Goal: Use online tool/utility: Utilize a website feature to perform a specific function

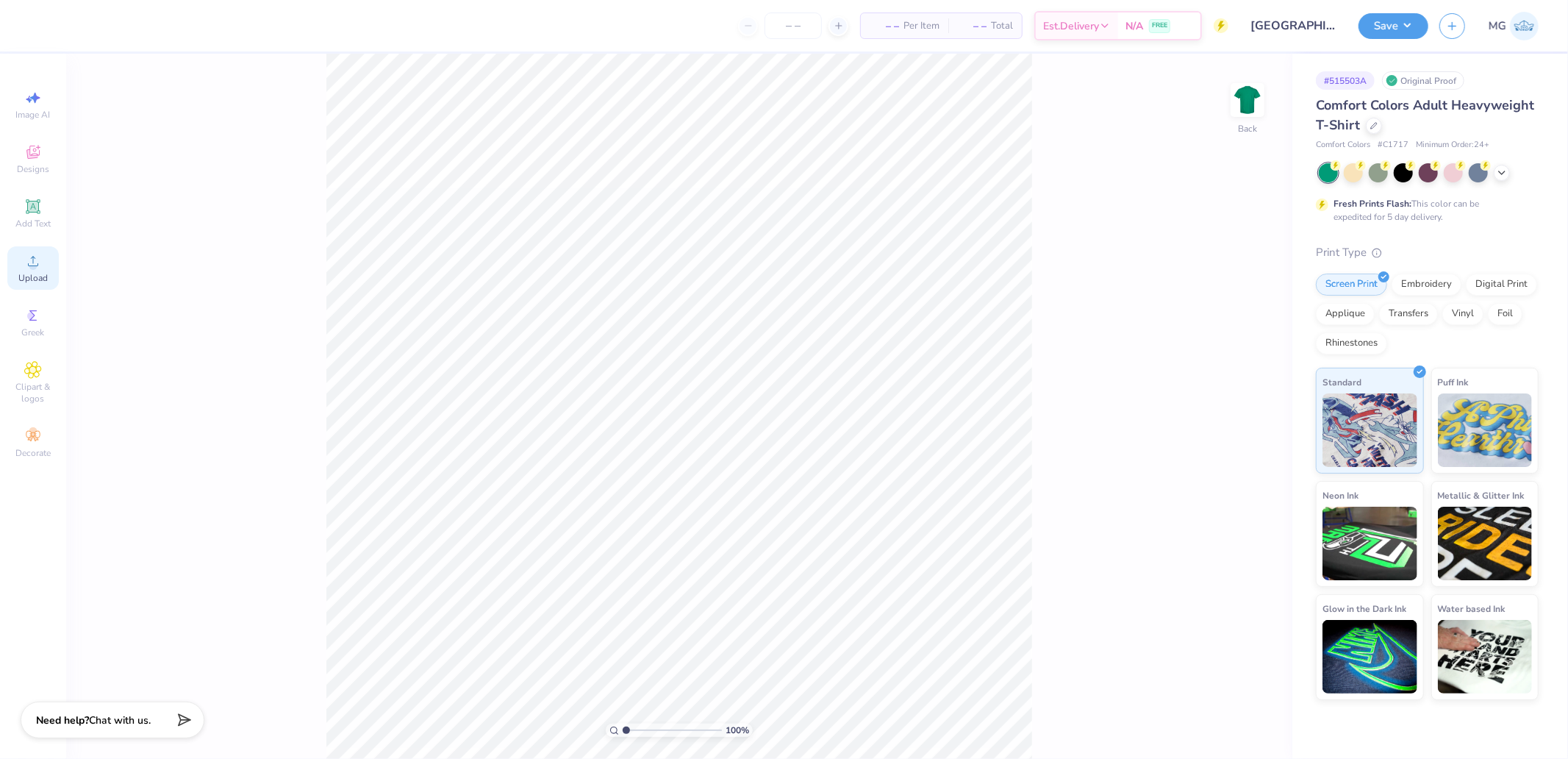
click at [52, 270] on div "Upload" at bounding box center [33, 268] width 52 height 43
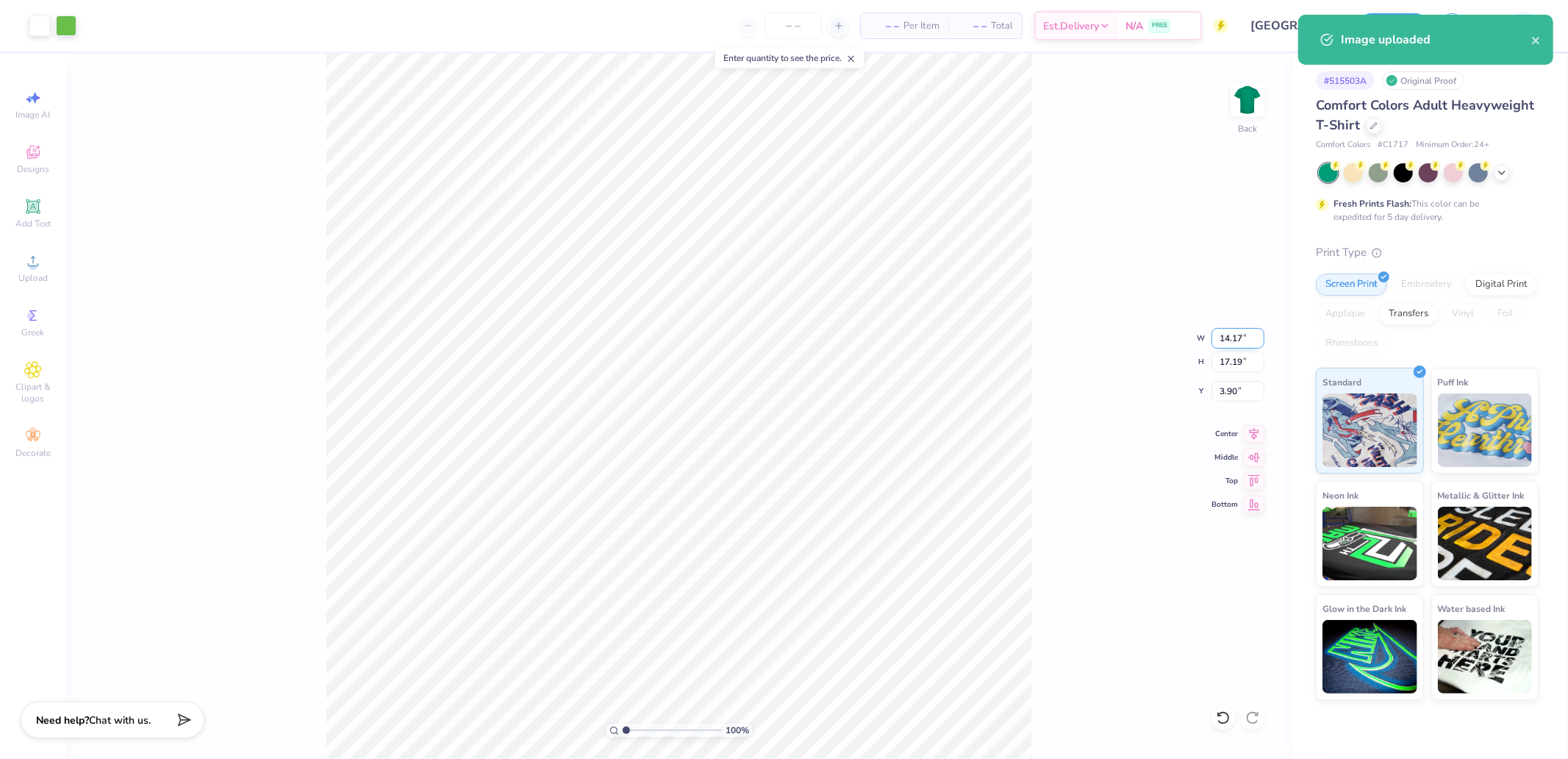
click at [1236, 331] on input "14.17" at bounding box center [1238, 338] width 53 height 20
type input "3.50"
type input "4.25"
type input "3.00"
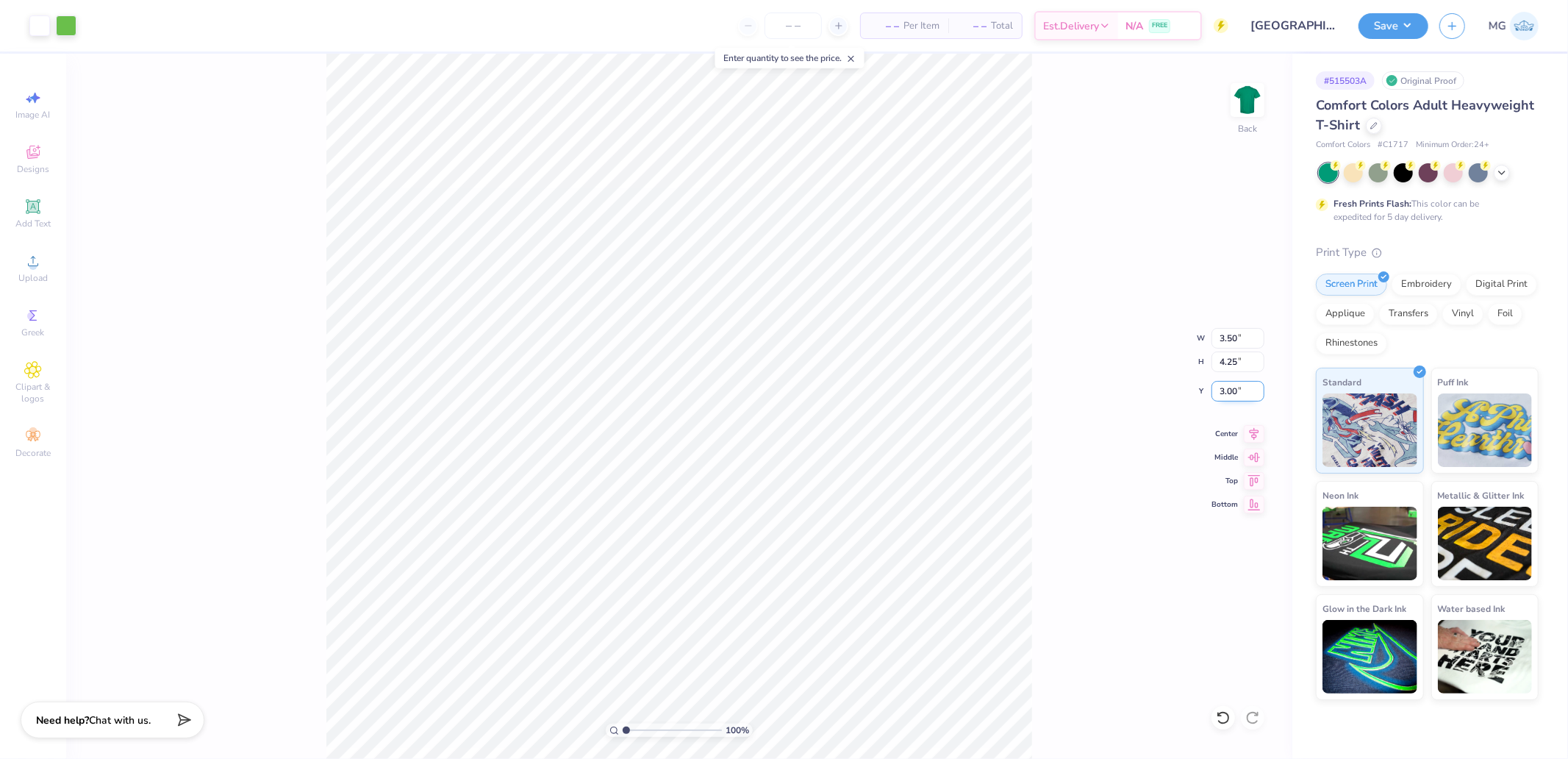
click at [1232, 393] on input "3.00" at bounding box center [1238, 391] width 53 height 20
click at [1041, 335] on div "100 % Back W 3.50 3.50 " H 4.25 4.25 " Y 3.00 3.00 " Center Middle Top Bottom" at bounding box center [679, 406] width 1226 height 706
click at [1229, 361] on input "4.25" at bounding box center [1238, 362] width 53 height 20
type input "4.425"
type input "3.65"
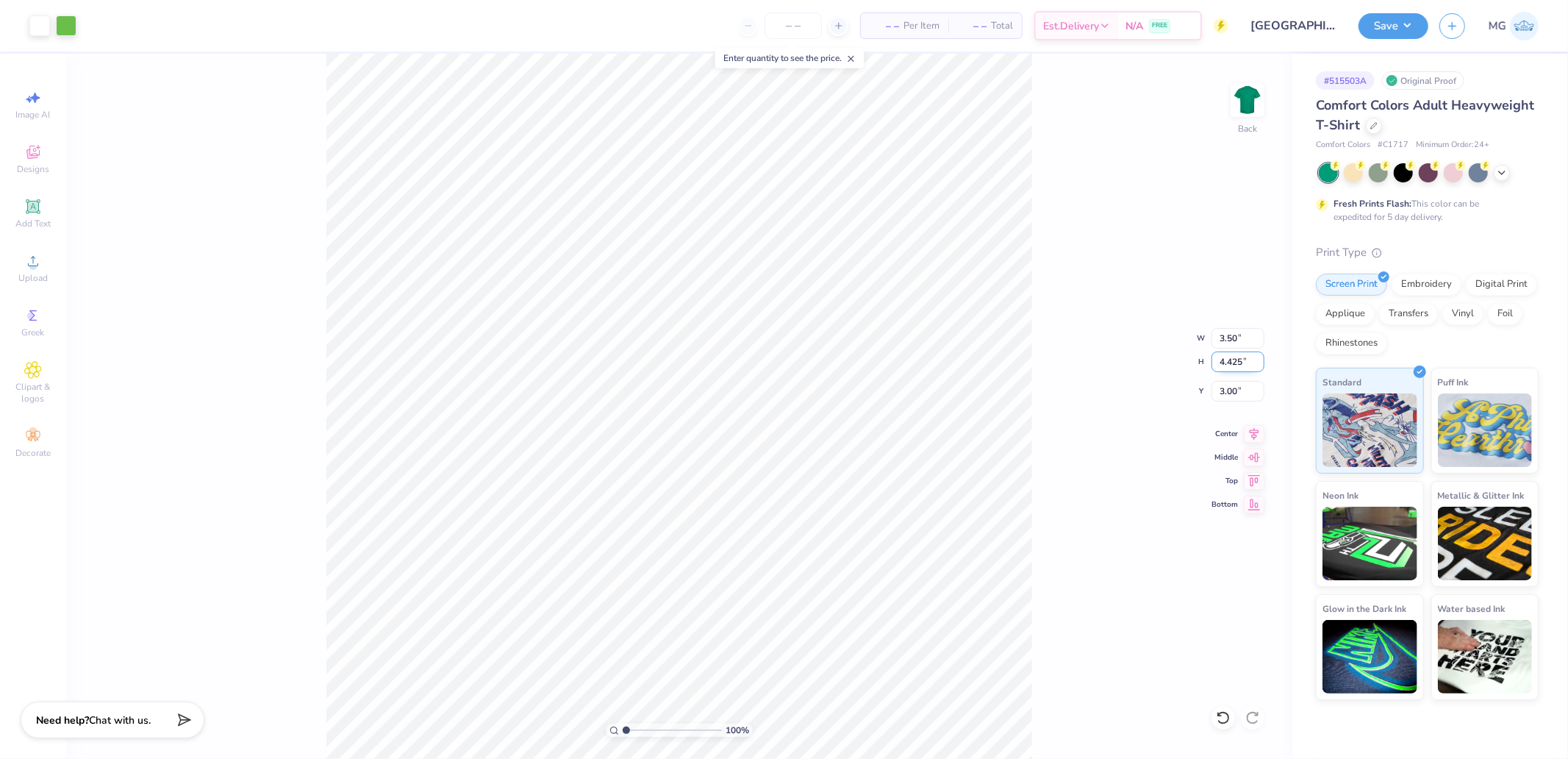
type input "4.43"
type input "2.91"
type input "4"
type input "3.30"
type input "4.00"
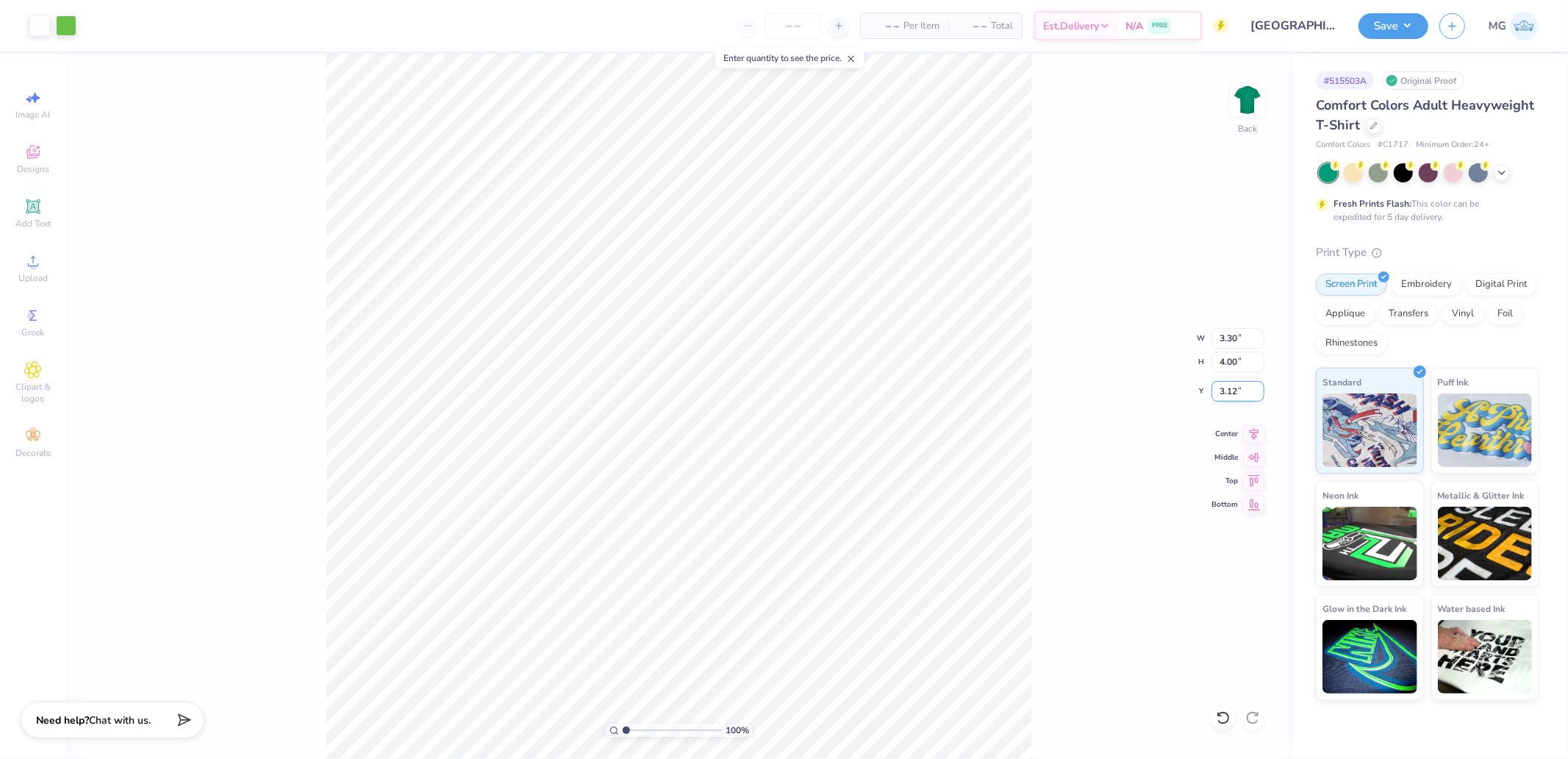
drag, startPoint x: 1229, startPoint y: 397, endPoint x: 1233, endPoint y: 388, distance: 9.8
click at [1230, 397] on input "3.12" at bounding box center [1238, 391] width 53 height 20
type input "3.32"
click at [1251, 99] on img at bounding box center [1247, 100] width 59 height 59
click at [39, 263] on icon at bounding box center [32, 260] width 17 height 17
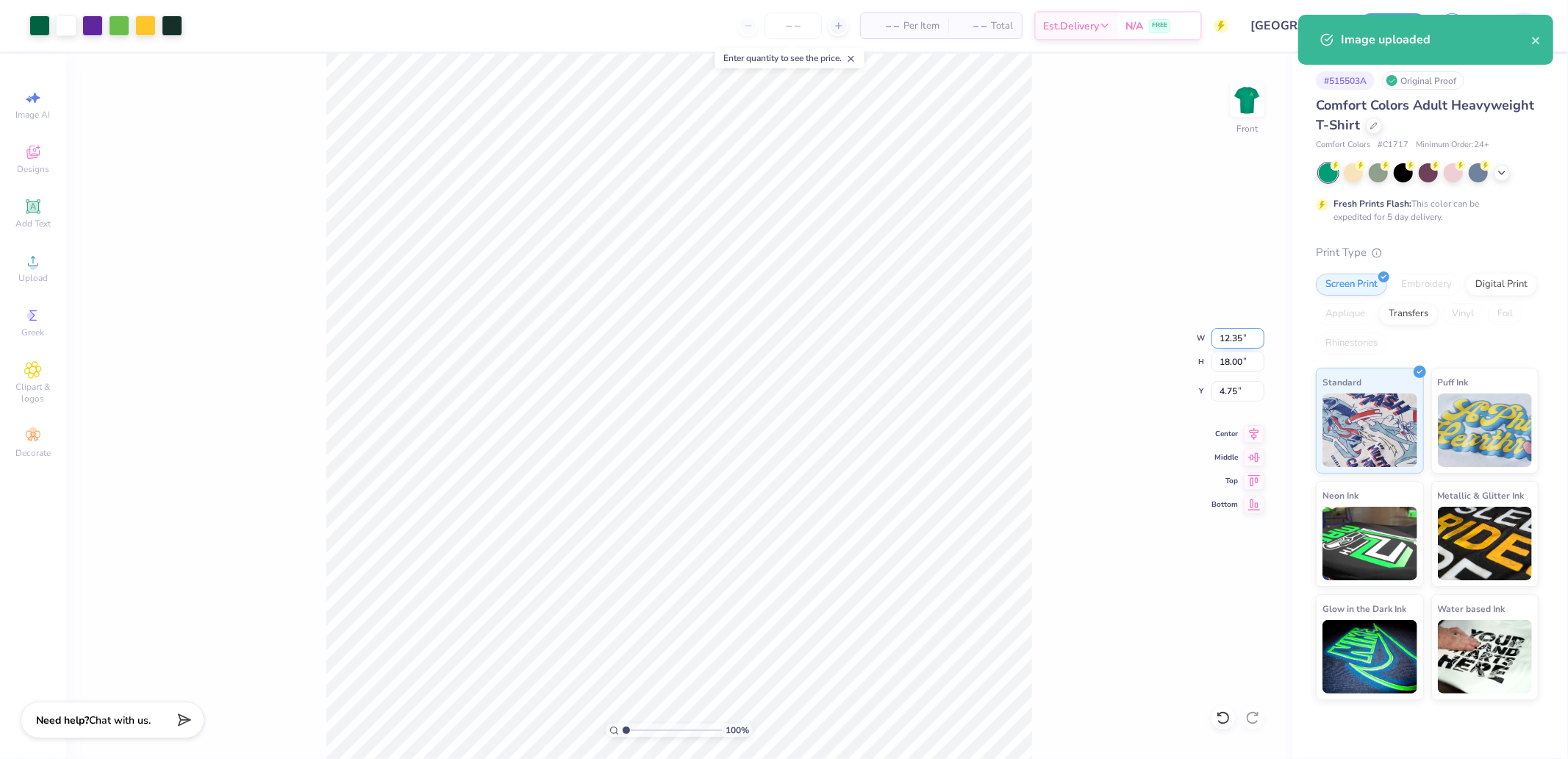
click at [1232, 347] on input "12.35" at bounding box center [1238, 338] width 53 height 20
click at [1236, 357] on input "18.00" at bounding box center [1238, 362] width 53 height 20
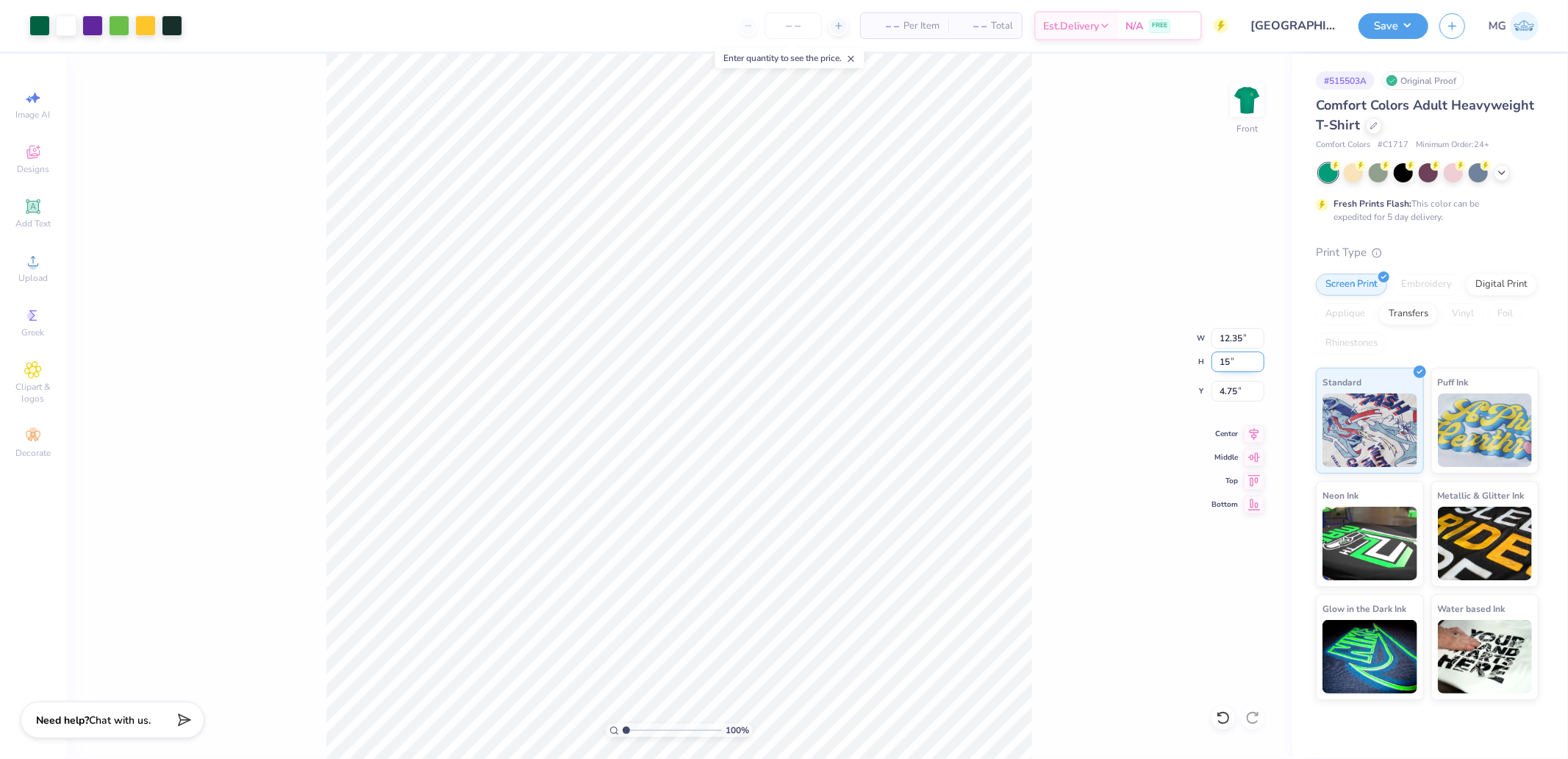
type input "15"
type input "10.29"
type input "15.00"
click at [1252, 431] on icon at bounding box center [1253, 431] width 20 height 17
drag, startPoint x: 1253, startPoint y: 479, endPoint x: 1238, endPoint y: 397, distance: 83.4
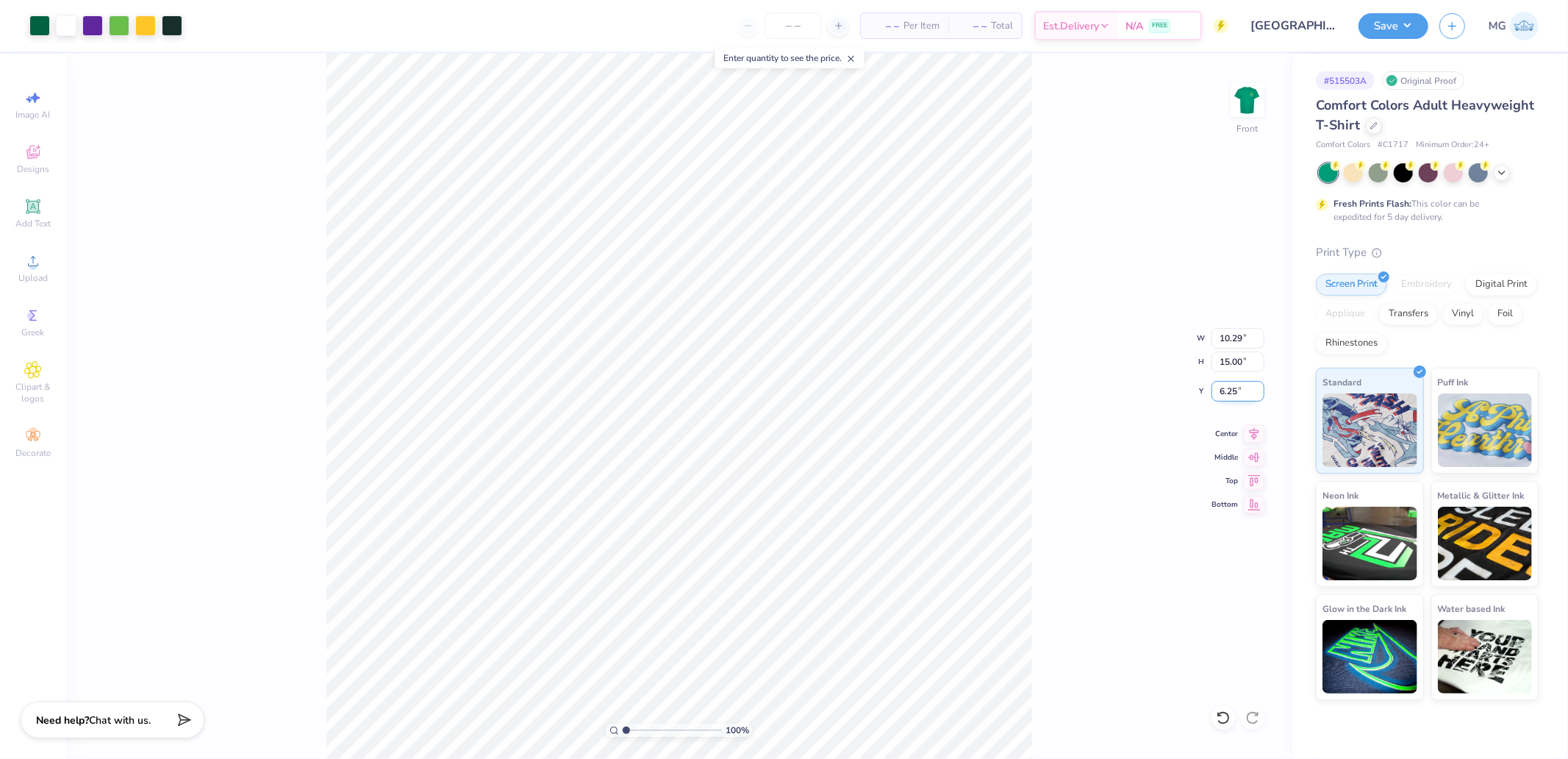
click at [1253, 478] on icon at bounding box center [1253, 480] width 20 height 17
click at [1238, 390] on input "0.50" at bounding box center [1238, 391] width 53 height 20
type input "3.00"
click at [1372, 49] on div "Save MG" at bounding box center [1463, 26] width 210 height 52
click at [1383, 32] on button "Save" at bounding box center [1393, 24] width 70 height 26
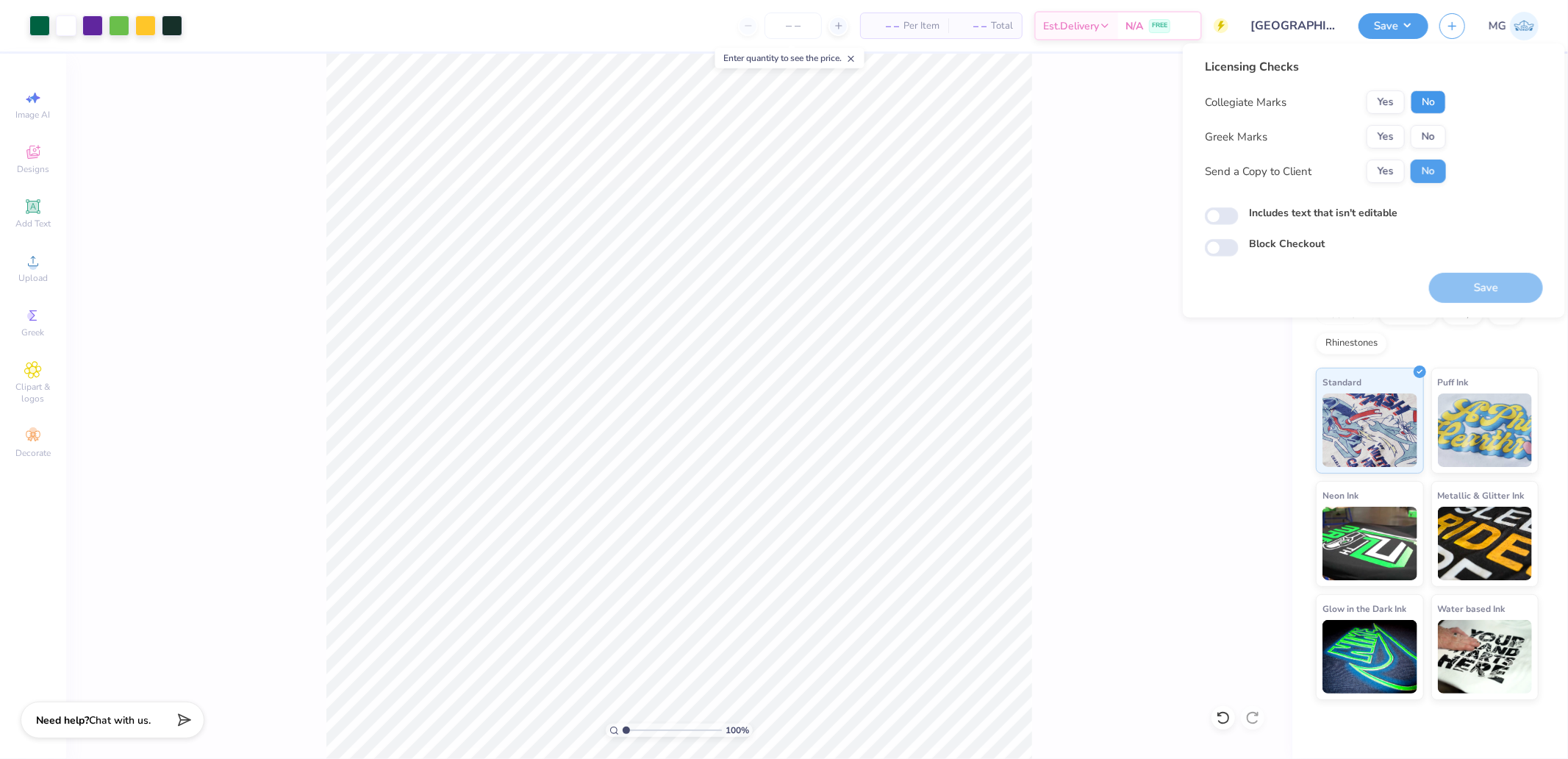
click at [1427, 104] on button "No" at bounding box center [1428, 102] width 35 height 24
click at [1494, 302] on button "Save" at bounding box center [1486, 288] width 114 height 30
click at [1488, 291] on div "Save" at bounding box center [1486, 288] width 114 height 30
